Goal: Find specific page/section: Find specific page/section

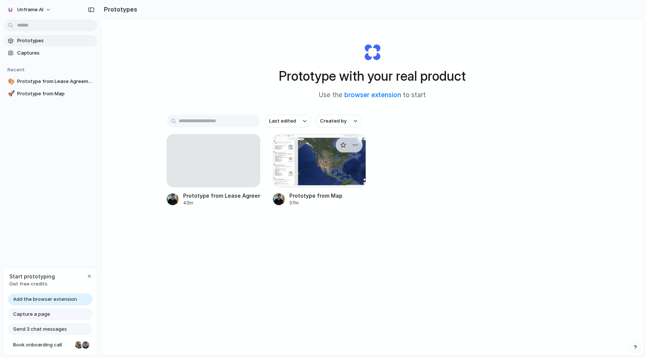
click at [339, 175] on div at bounding box center [320, 160] width 94 height 53
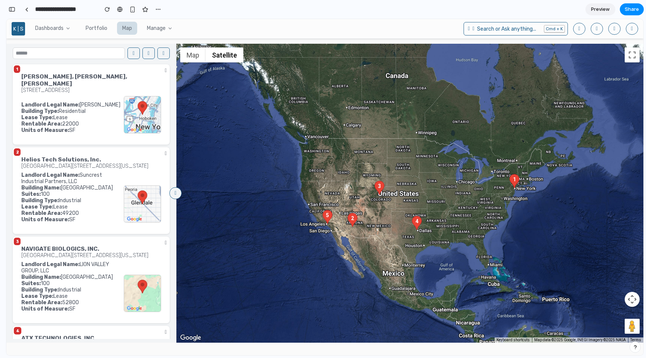
click at [383, 190] on img at bounding box center [380, 188] width 10 height 14
click at [375, 181] on area at bounding box center [375, 181] width 0 height 0
click at [106, 163] on div "[GEOGRAPHIC_DATA][STREET_ADDRESS][US_STATE]" at bounding box center [84, 166] width 127 height 6
click at [165, 151] on icon at bounding box center [166, 153] width 2 height 5
click at [108, 9] on div "button" at bounding box center [107, 9] width 5 height 5
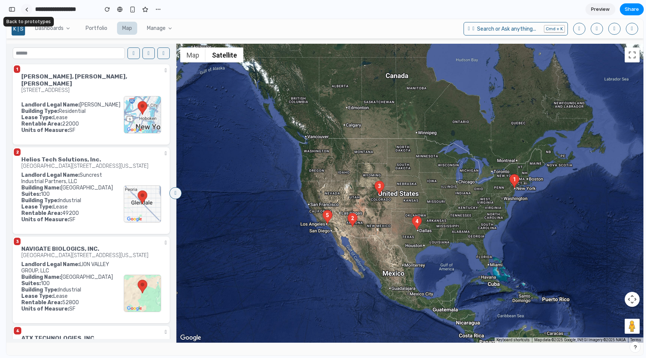
click at [26, 9] on div at bounding box center [26, 9] width 3 height 4
